Goal: Navigation & Orientation: Find specific page/section

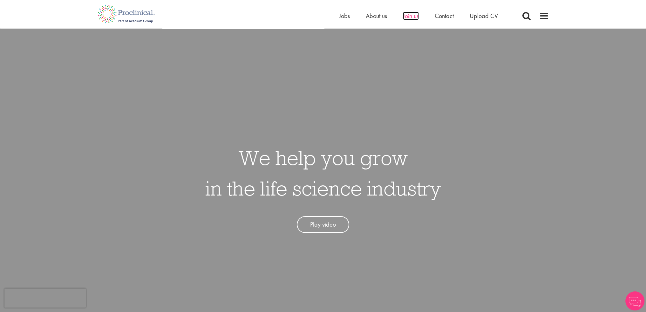
click at [417, 18] on span "Join us" at bounding box center [411, 16] width 16 height 8
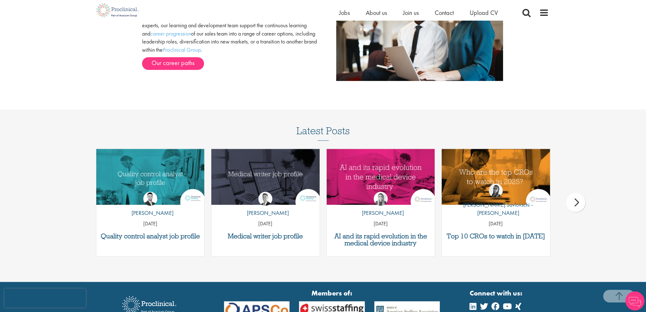
scroll to position [749, 0]
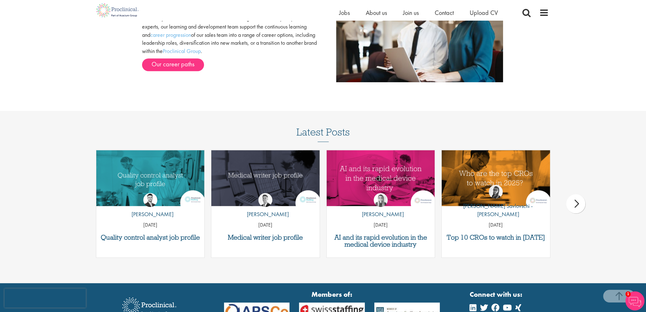
click at [572, 202] on div "next" at bounding box center [575, 203] width 19 height 19
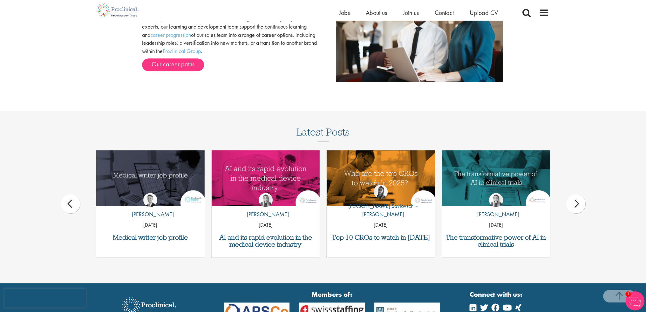
click at [572, 202] on div "next" at bounding box center [575, 203] width 19 height 19
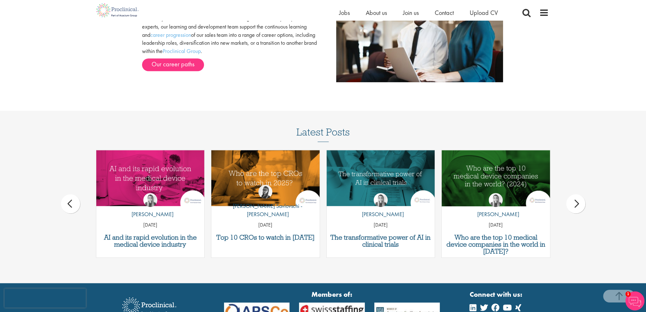
click at [572, 202] on div "next" at bounding box center [575, 203] width 19 height 19
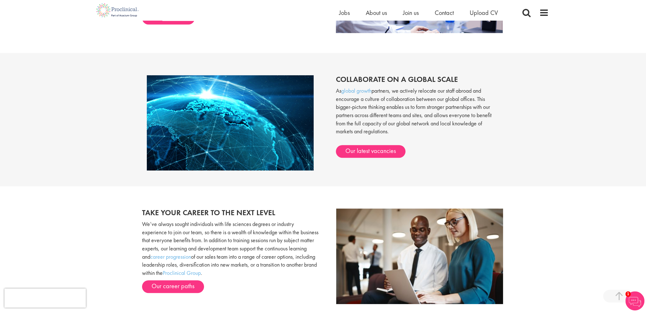
scroll to position [463, 0]
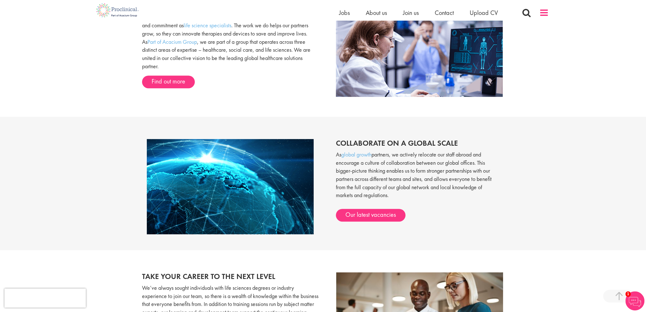
click at [545, 10] on span at bounding box center [544, 13] width 10 height 10
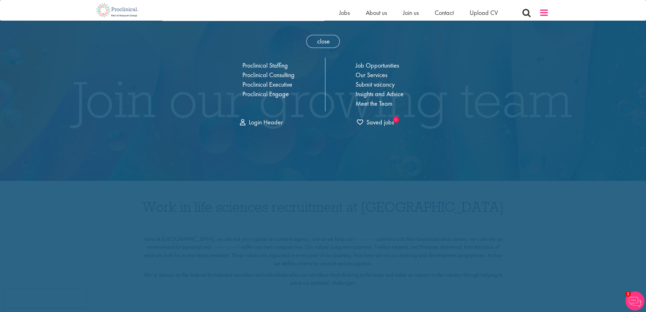
scroll to position [0, 0]
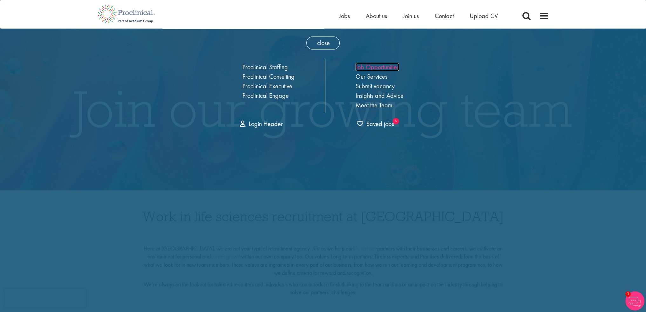
click at [383, 66] on link "Job Opportunities" at bounding box center [378, 67] width 44 height 8
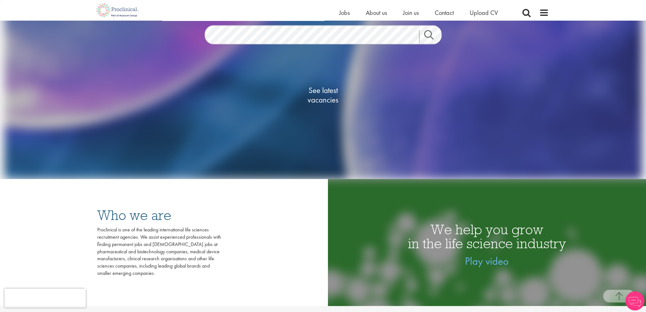
scroll to position [127, 0]
